Goal: Check status: Check status

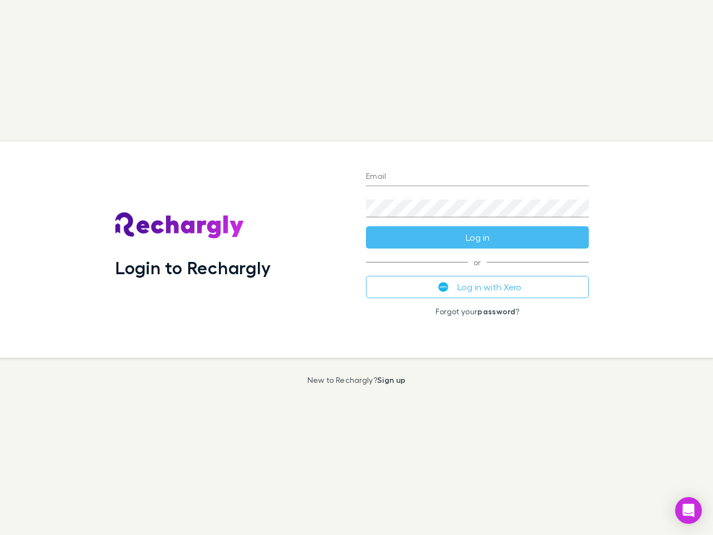
click at [356, 267] on div "Login to Rechargly" at bounding box center [231, 249] width 251 height 216
click at [477, 177] on input "Email" at bounding box center [477, 177] width 223 height 18
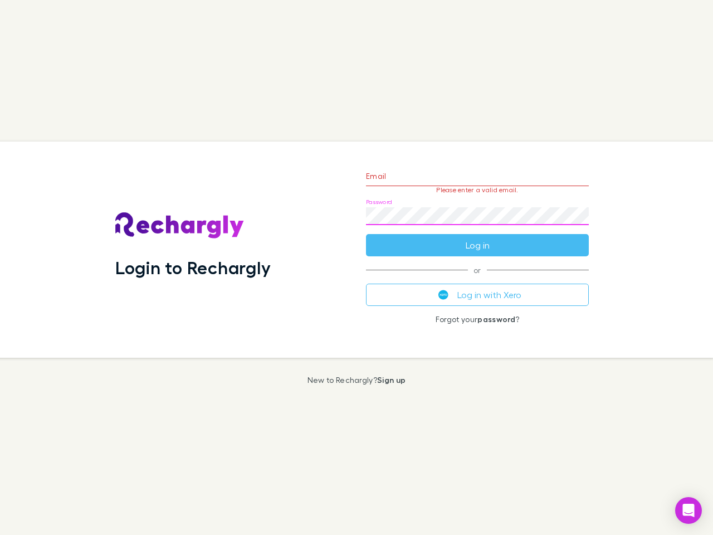
click at [477, 237] on form "Email Please enter a valid email. Password Log in" at bounding box center [477, 207] width 223 height 97
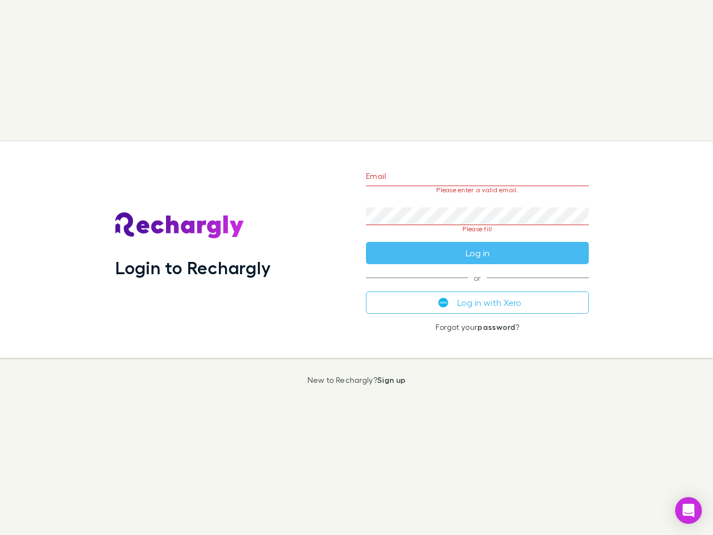
click at [477, 287] on div "Email Please enter a valid email. Password Please fill Log in or Log in with Xe…" at bounding box center [477, 249] width 241 height 216
click at [688, 510] on icon "Open Intercom Messenger" at bounding box center [689, 509] width 12 height 13
